Goal: Browse casually: Explore the website without a specific task or goal

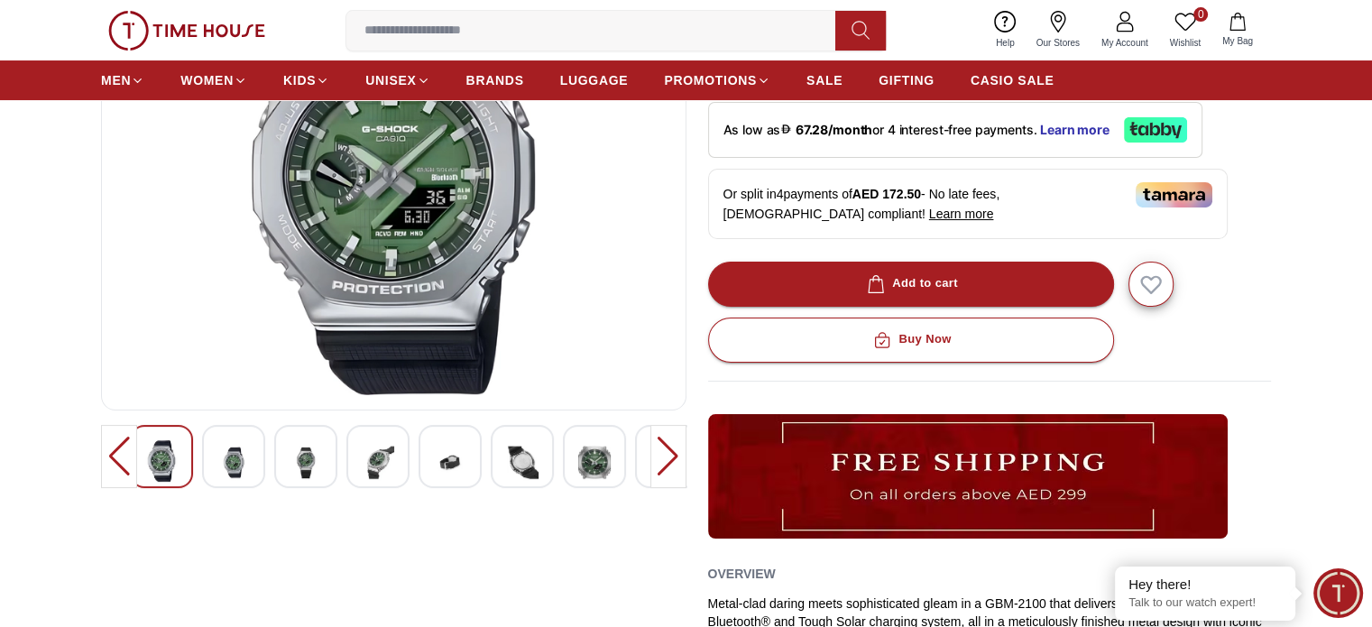
scroll to position [361, 0]
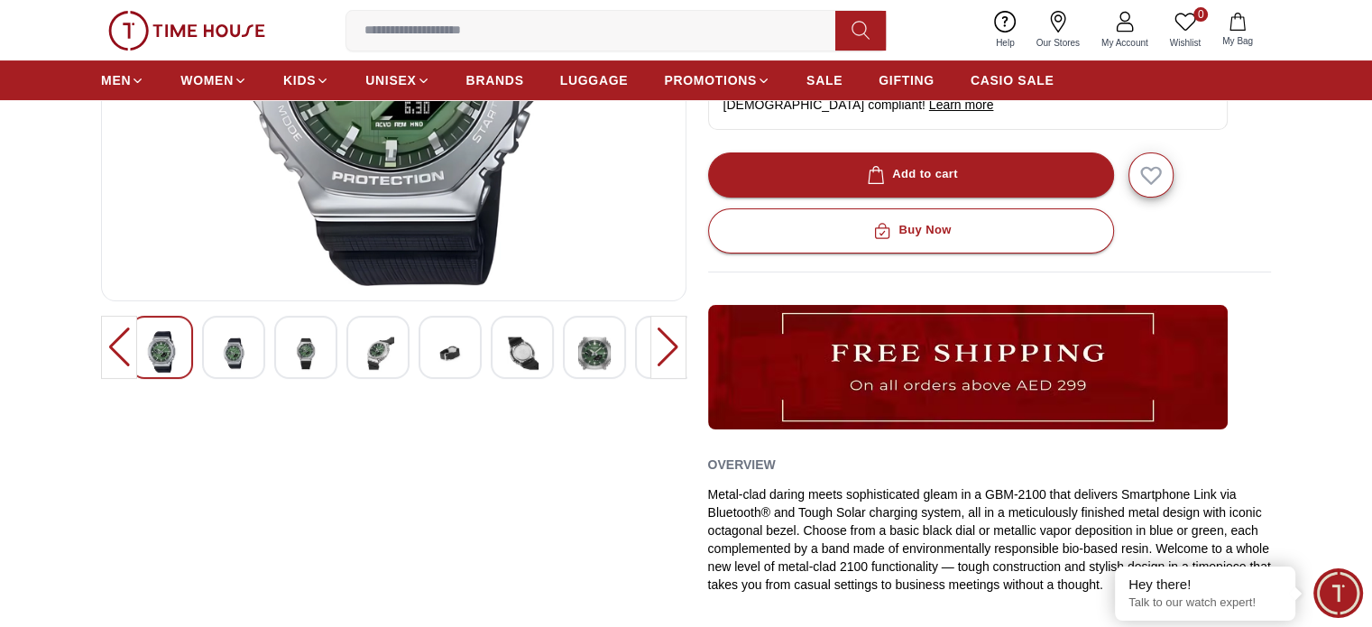
click at [227, 352] on img at bounding box center [233, 353] width 32 height 44
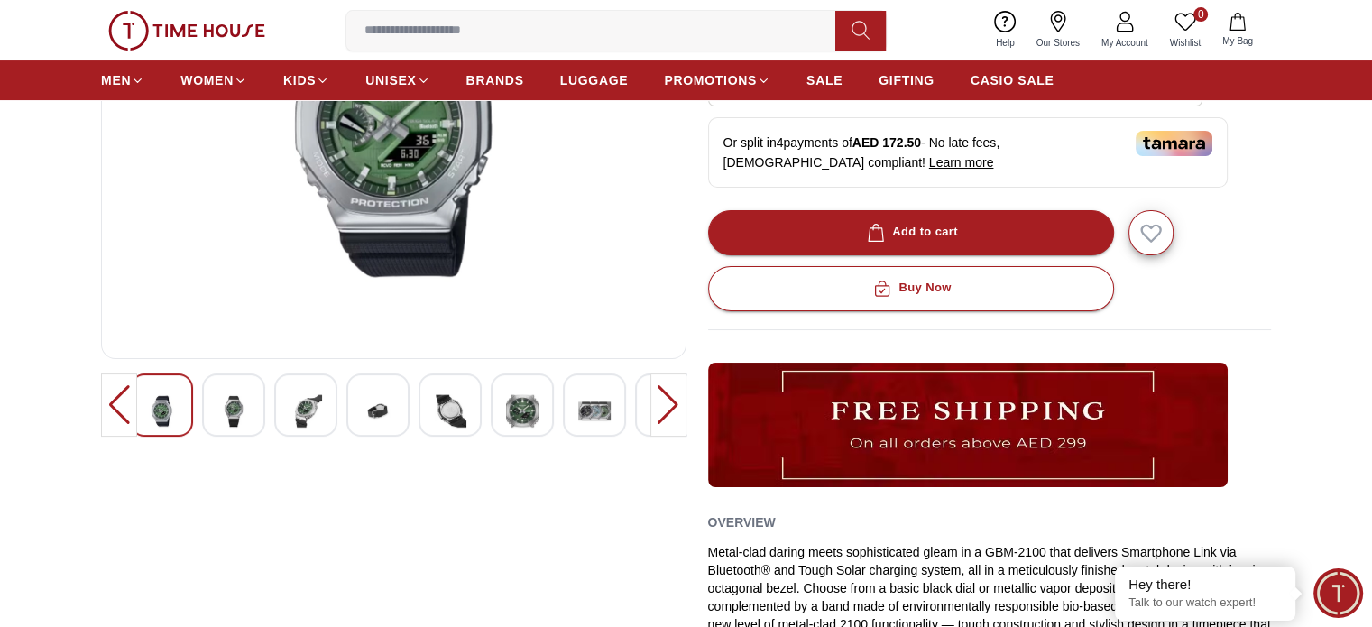
scroll to position [0, 0]
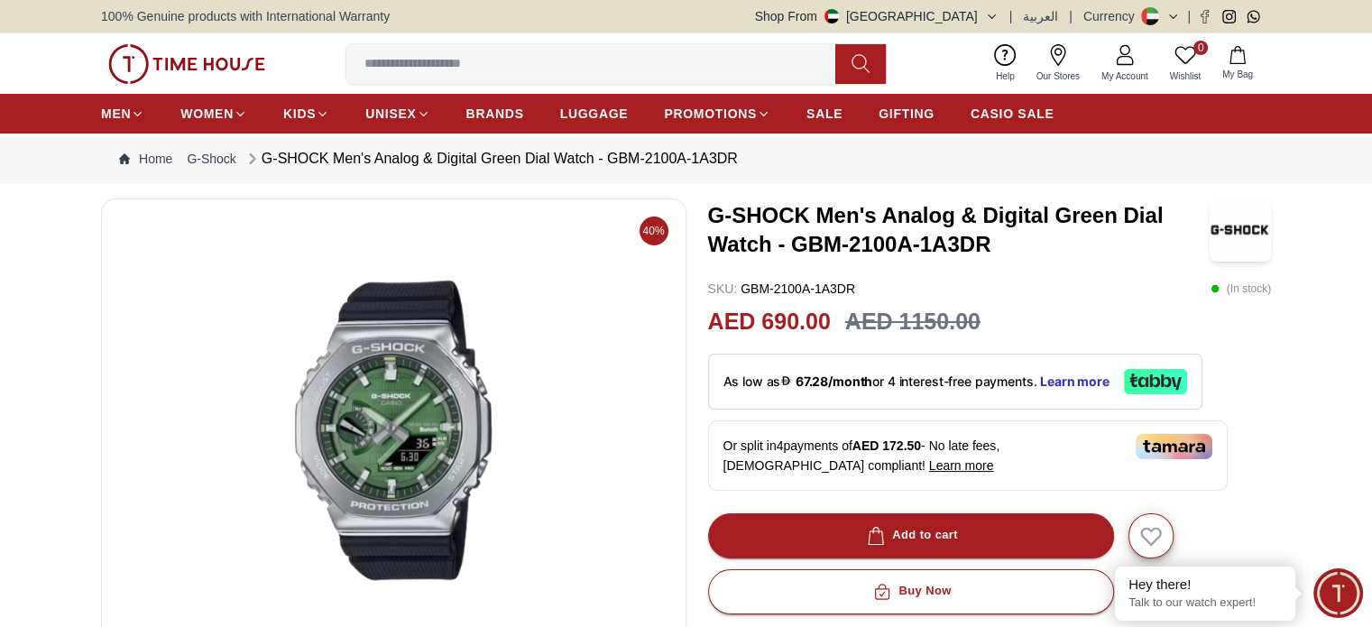
click at [506, 380] on img at bounding box center [393, 430] width 555 height 433
click at [404, 444] on img at bounding box center [393, 430] width 555 height 433
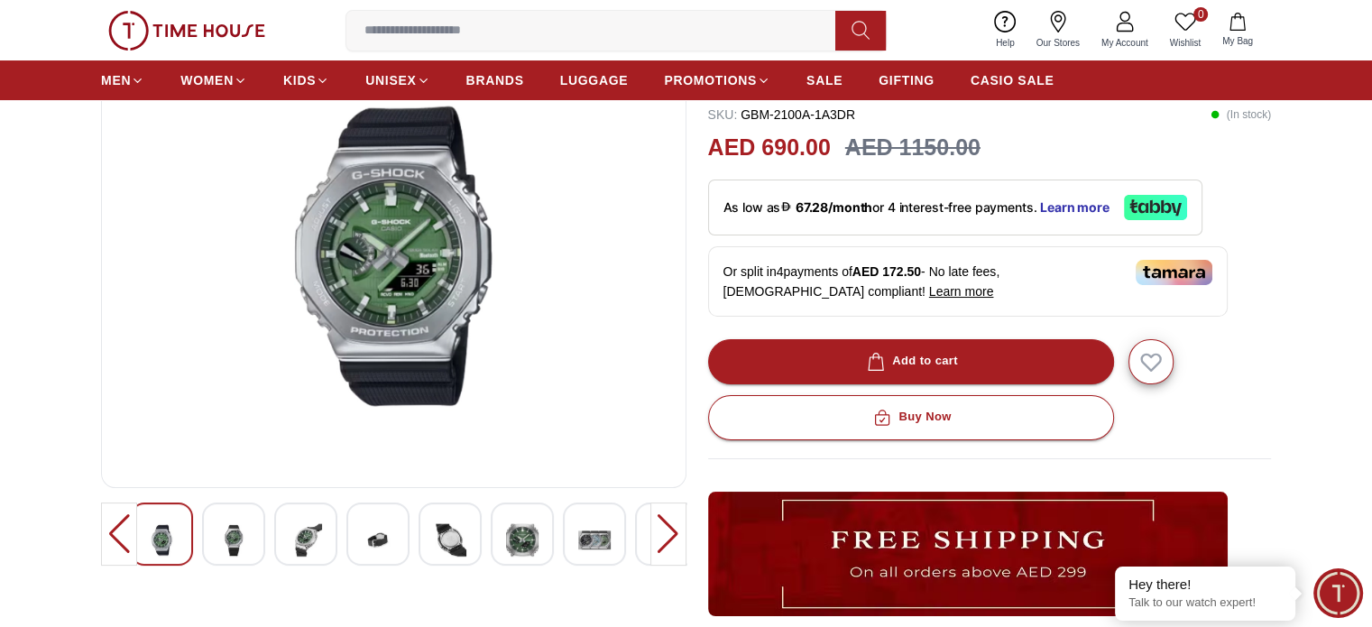
scroll to position [180, 0]
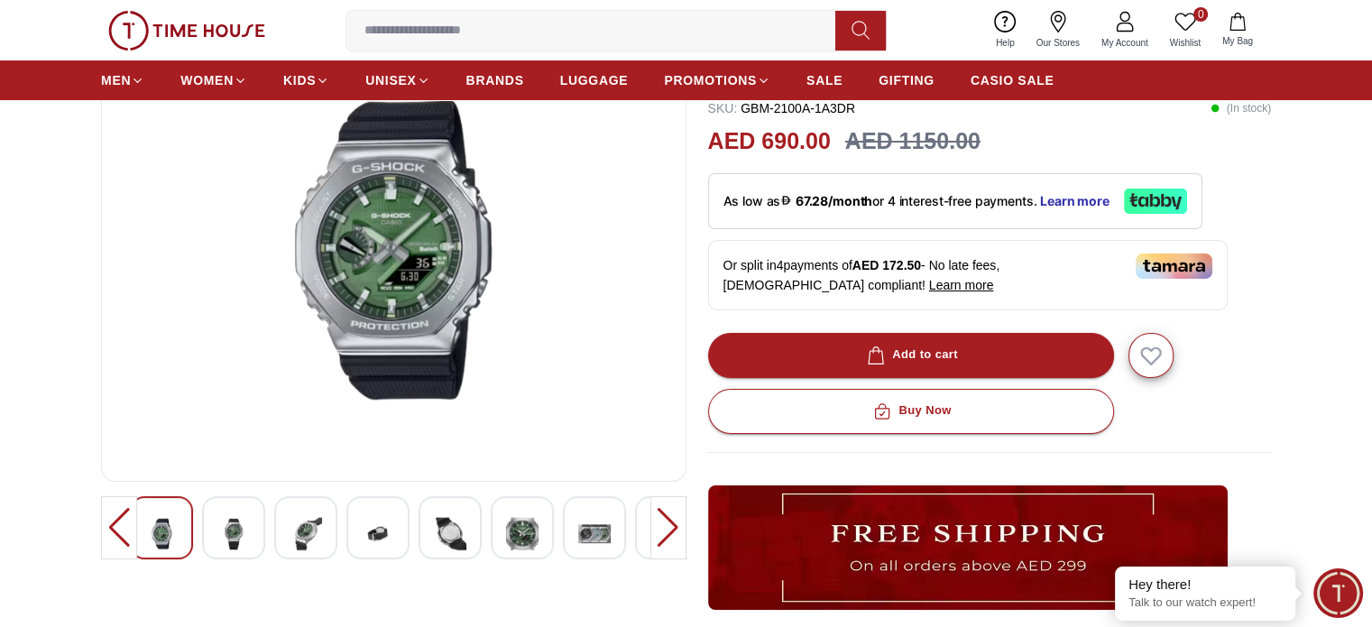
click at [659, 528] on div at bounding box center [668, 527] width 36 height 63
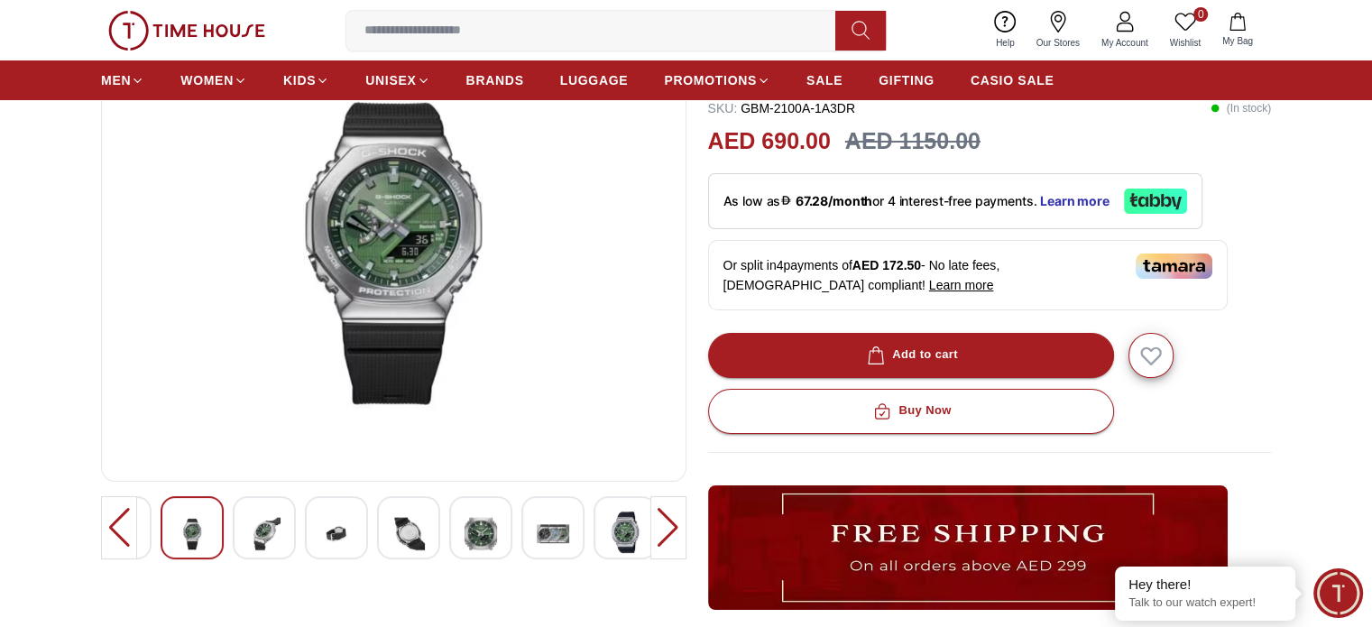
click at [659, 528] on div at bounding box center [668, 527] width 36 height 63
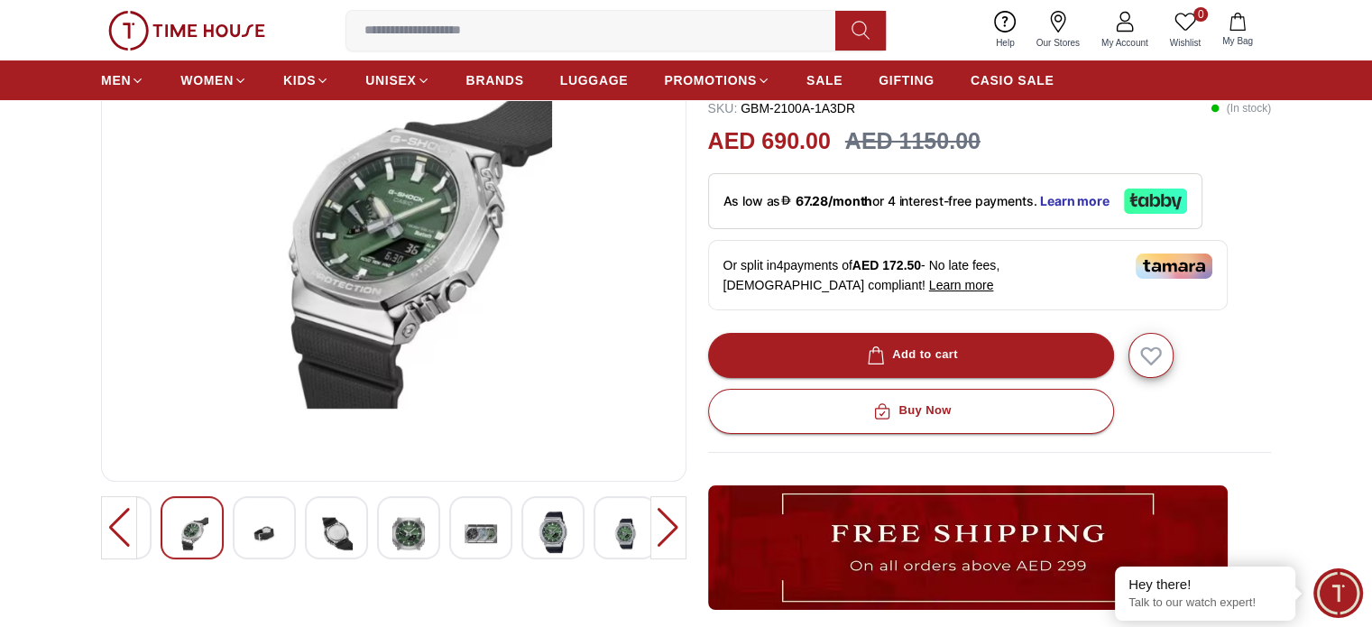
click at [659, 528] on div at bounding box center [668, 527] width 36 height 63
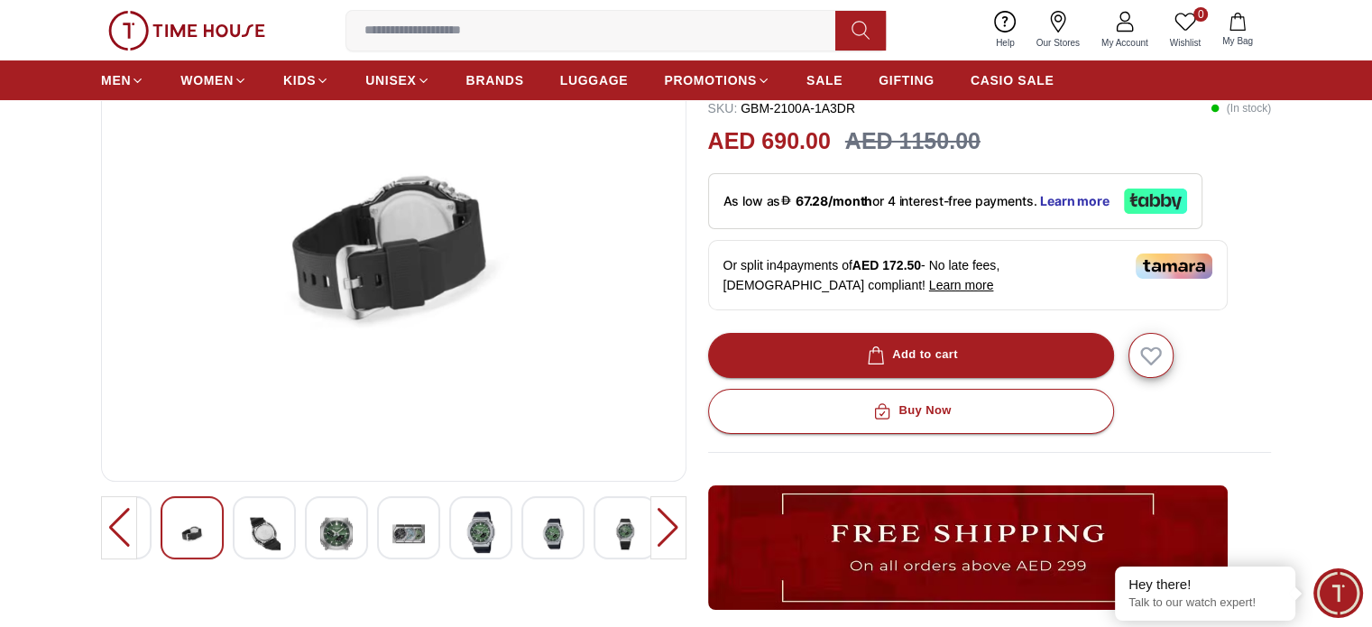
click at [659, 528] on div at bounding box center [668, 527] width 36 height 63
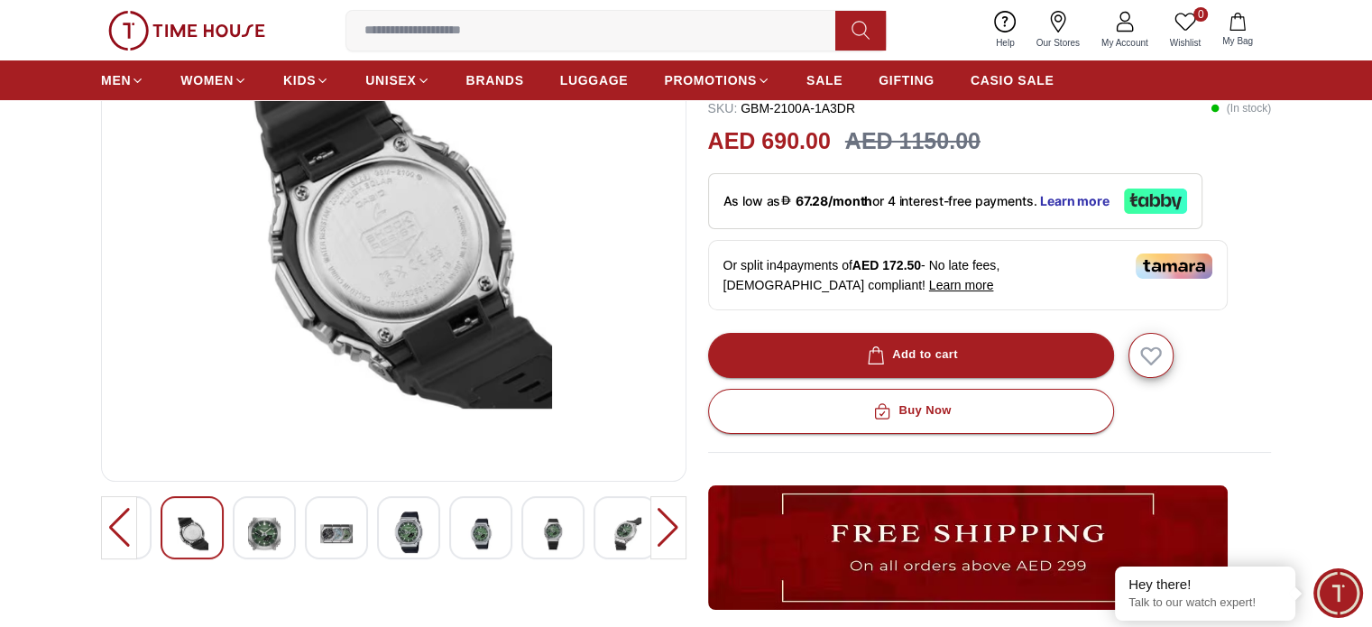
click at [659, 528] on div at bounding box center [668, 527] width 36 height 63
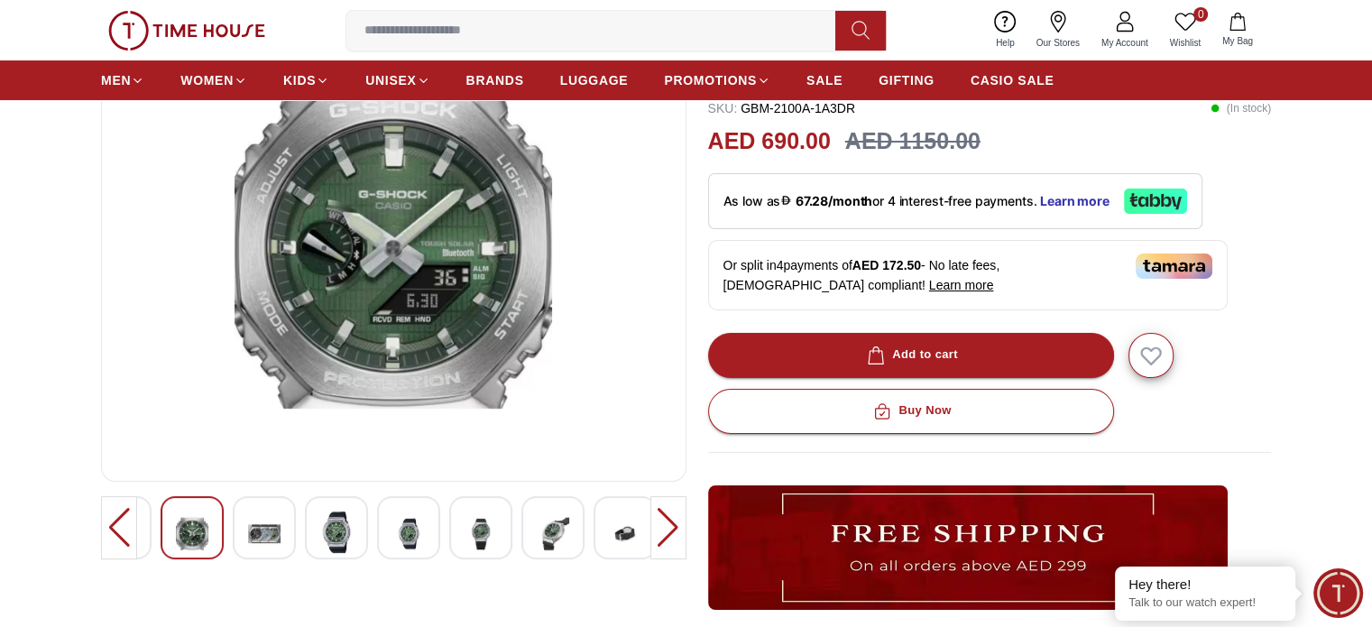
click at [659, 528] on div at bounding box center [668, 527] width 36 height 63
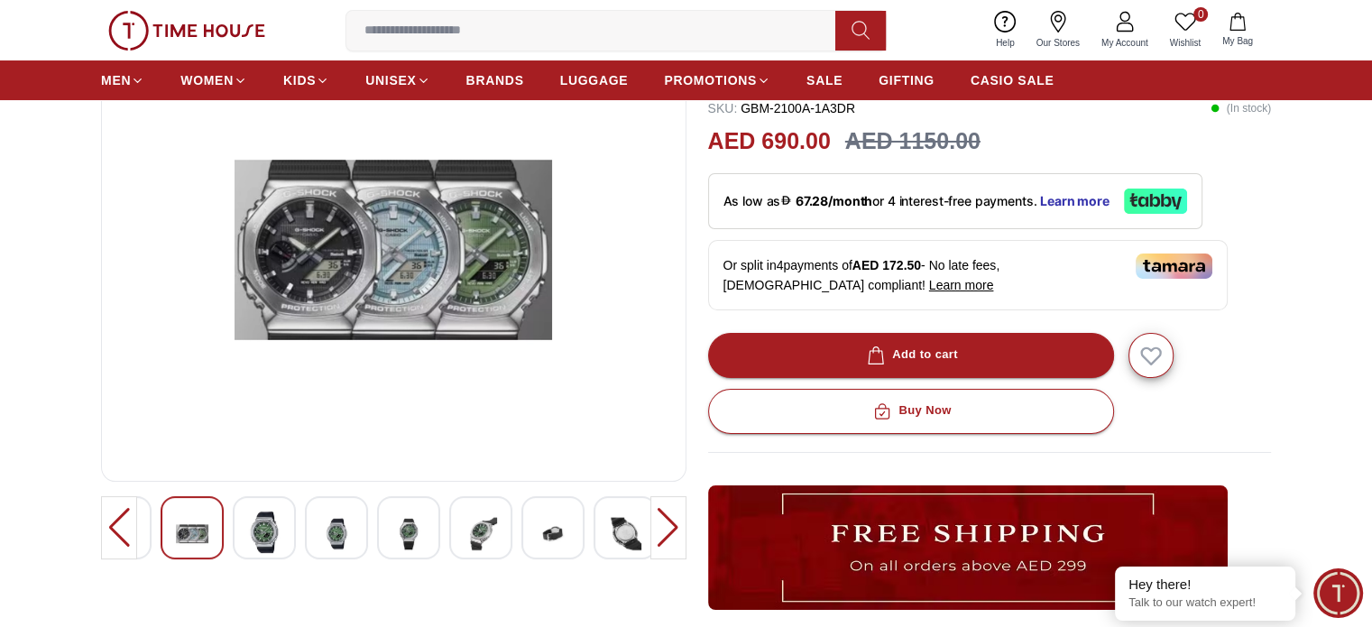
click at [659, 528] on div at bounding box center [668, 527] width 36 height 63
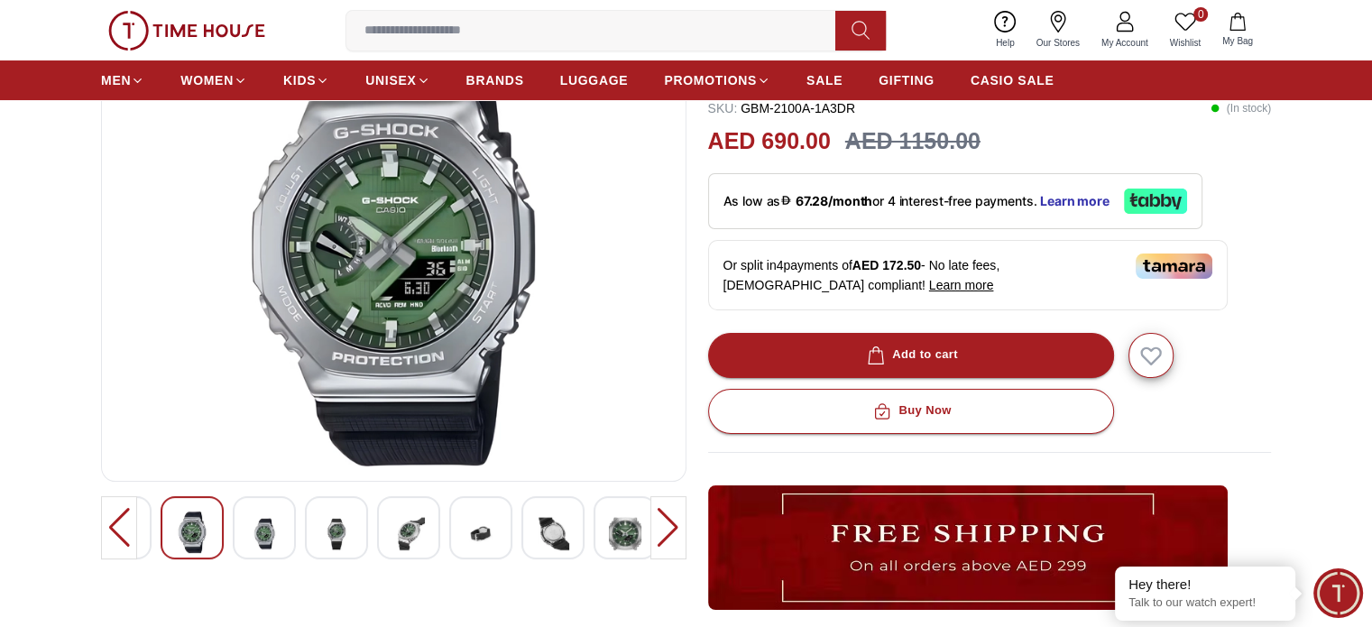
click at [659, 528] on div at bounding box center [668, 527] width 36 height 63
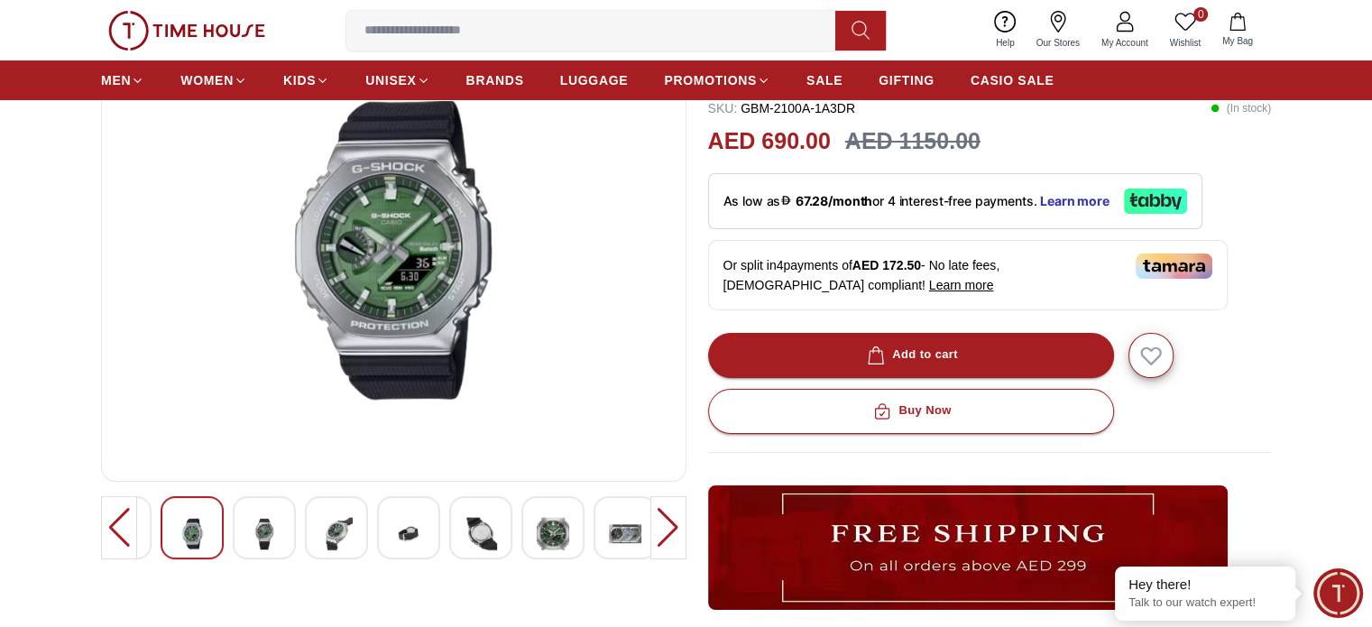
click at [659, 528] on div at bounding box center [668, 527] width 36 height 63
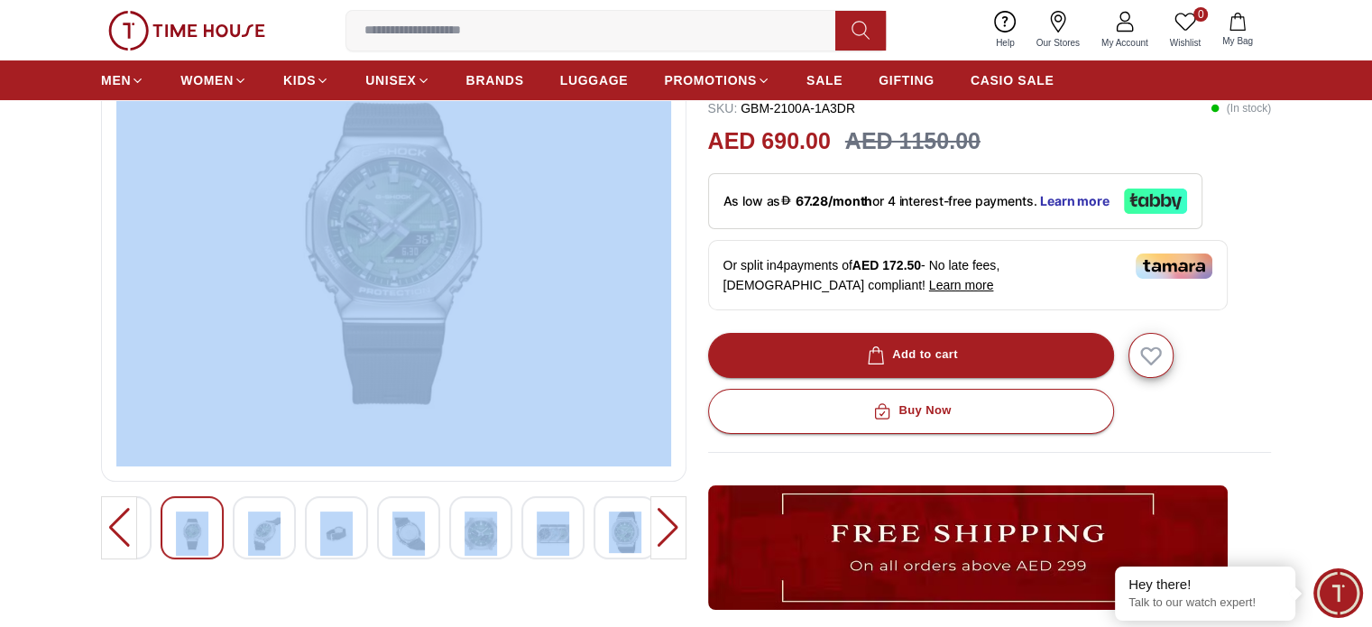
click at [659, 528] on div at bounding box center [668, 527] width 36 height 63
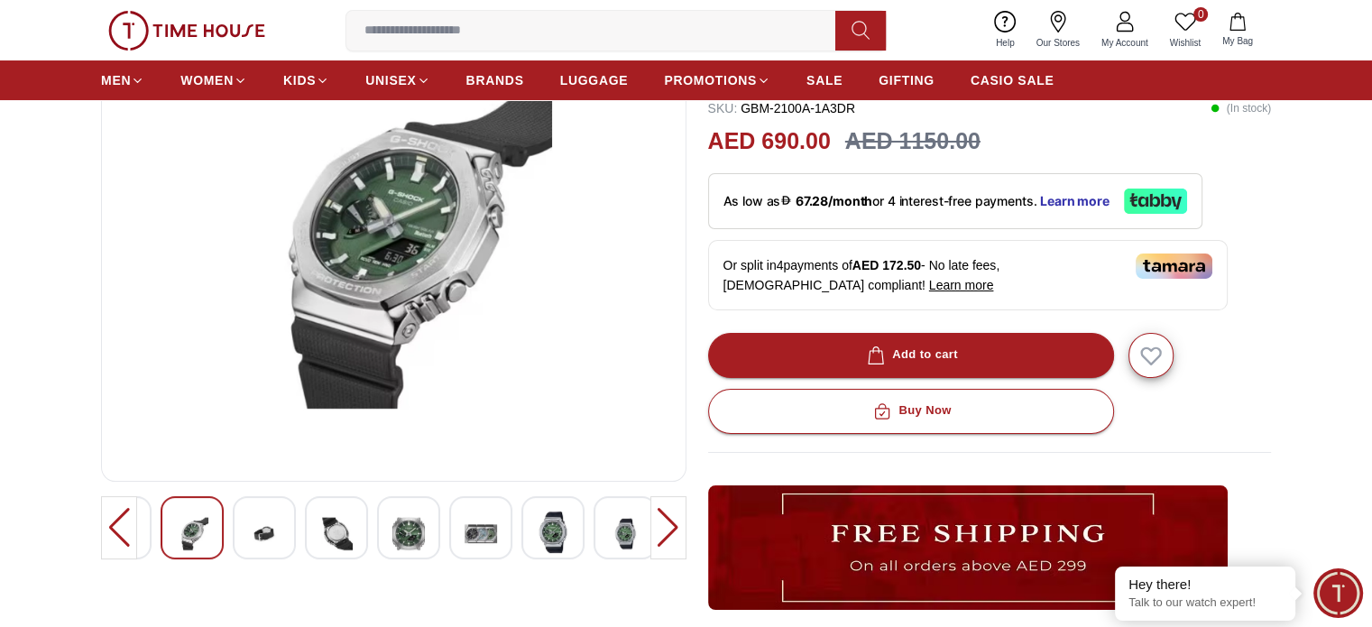
click at [659, 528] on div at bounding box center [668, 527] width 36 height 63
